Goal: Find specific page/section: Find specific page/section

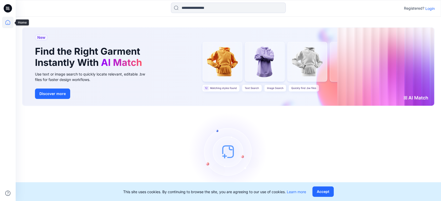
click at [7, 22] on icon at bounding box center [7, 22] width 11 height 11
drag, startPoint x: 424, startPoint y: 9, endPoint x: 428, endPoint y: 8, distance: 4.2
click at [424, 9] on div "Registered? Login" at bounding box center [419, 8] width 31 height 6
click at [428, 8] on p "Login" at bounding box center [429, 8] width 9 height 5
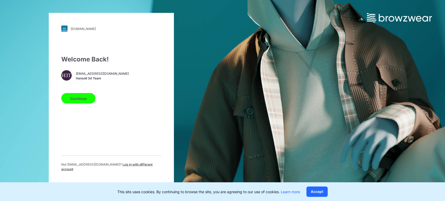
click at [75, 101] on button "Continue" at bounding box center [78, 98] width 34 height 10
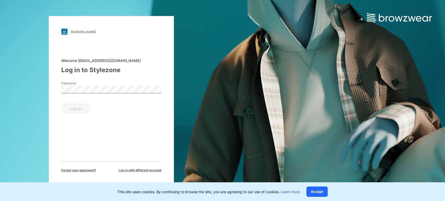
click at [90, 85] on label "Password" at bounding box center [79, 83] width 37 height 5
click at [81, 107] on button "Log in" at bounding box center [75, 109] width 29 height 10
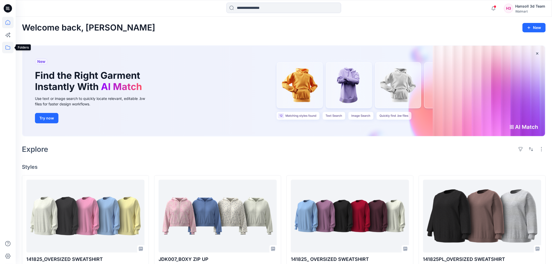
click at [7, 46] on icon at bounding box center [7, 47] width 11 height 11
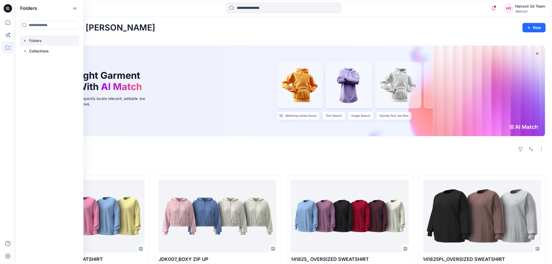
click at [42, 42] on div at bounding box center [49, 40] width 59 height 10
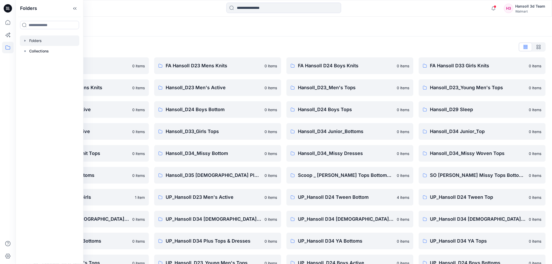
drag, startPoint x: 221, startPoint y: 43, endPoint x: 222, endPoint y: 52, distance: 9.7
click at [221, 43] on div "Folders List" at bounding box center [284, 47] width 524 height 8
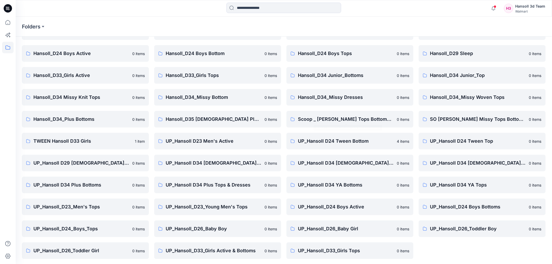
scroll to position [57, 0]
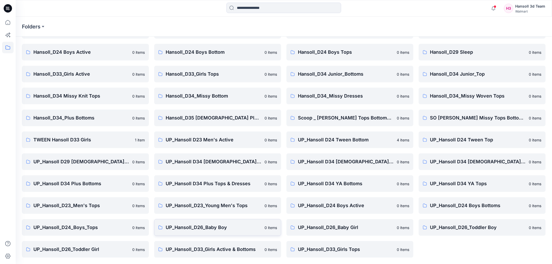
click at [246, 201] on p "UP_Hansoll_D26_Baby Boy" at bounding box center [214, 227] width 96 height 7
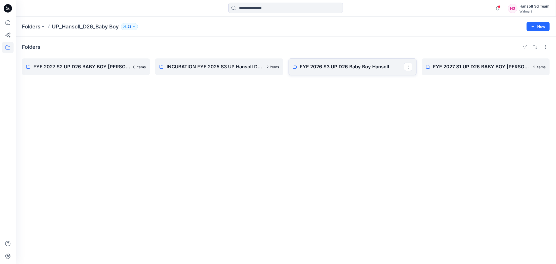
click at [339, 72] on link "FYE 2026 S3 UP D26 Baby Boy Hansoll" at bounding box center [353, 66] width 128 height 17
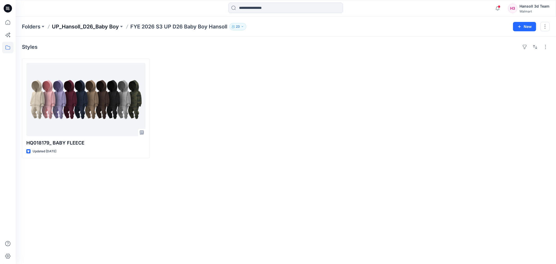
click at [112, 25] on p "UP_Hansoll_D26_Baby Boy" at bounding box center [85, 26] width 67 height 7
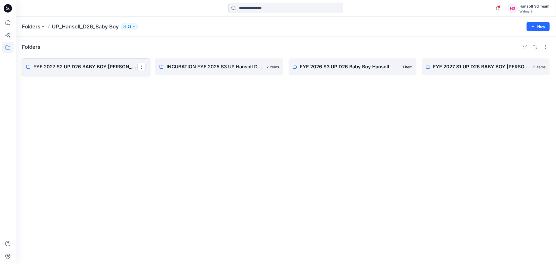
click at [98, 66] on p "FYE 2027 S2 UP D26 BABY BOY Hansoll" at bounding box center [85, 66] width 104 height 7
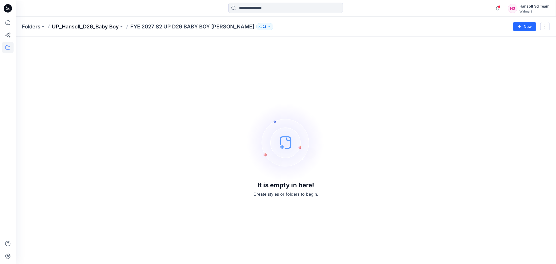
click at [110, 25] on p "UP_Hansoll_D26_Baby Boy" at bounding box center [85, 26] width 67 height 7
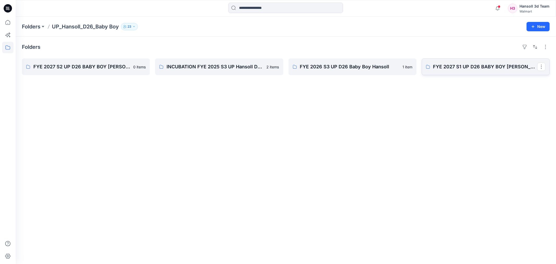
click at [440, 66] on p "FYE 2027 S1 UP D26 BABY BOY Hansoll" at bounding box center [485, 66] width 104 height 7
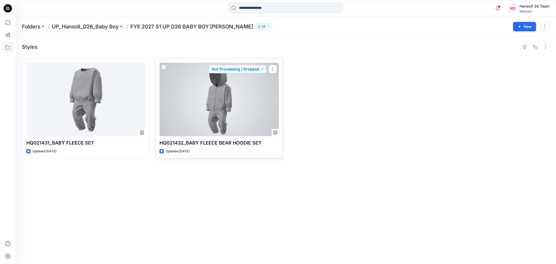
click at [225, 114] on div at bounding box center [219, 99] width 119 height 73
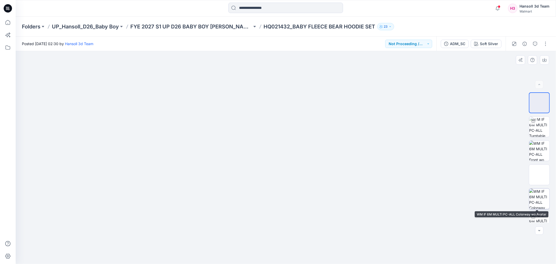
click at [440, 199] on img at bounding box center [539, 199] width 20 height 20
